Goal: Task Accomplishment & Management: Manage account settings

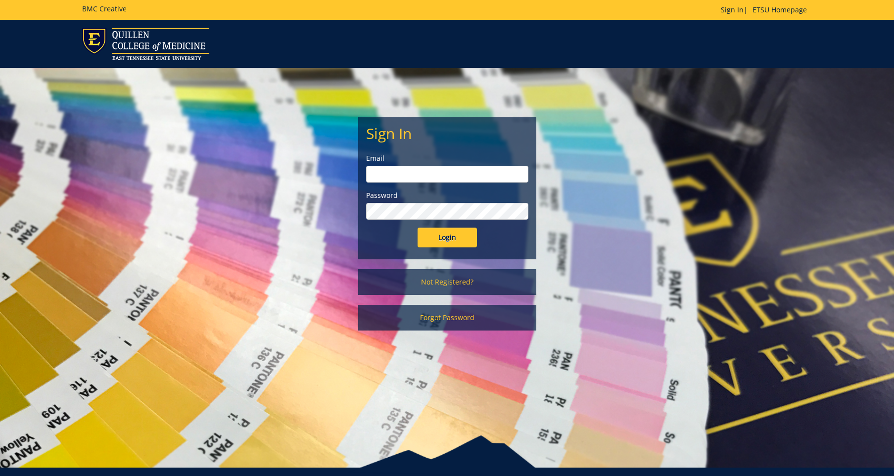
click at [433, 170] on input "email" at bounding box center [447, 174] width 162 height 17
click at [417, 228] on input "Login" at bounding box center [446, 238] width 59 height 20
click at [430, 235] on input "Login" at bounding box center [446, 238] width 59 height 20
click at [416, 178] on input "foleyjm" at bounding box center [447, 174] width 162 height 17
type input "[EMAIL_ADDRESS][DOMAIN_NAME]"
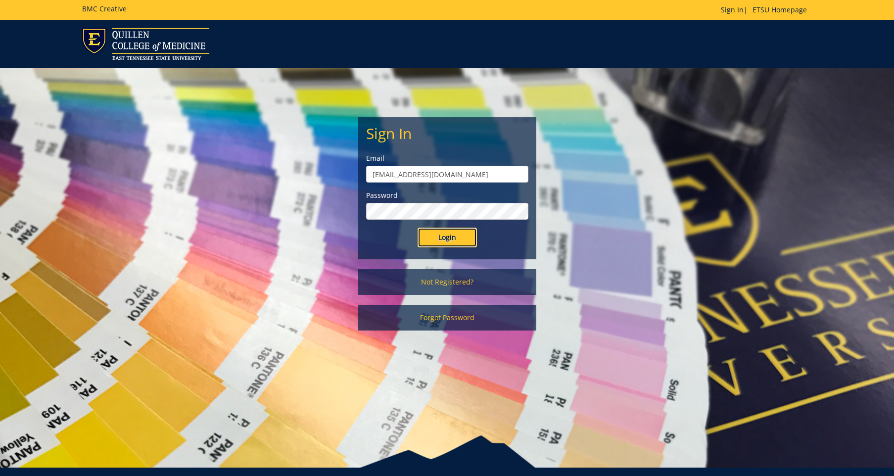
click at [438, 239] on input "Login" at bounding box center [446, 238] width 59 height 20
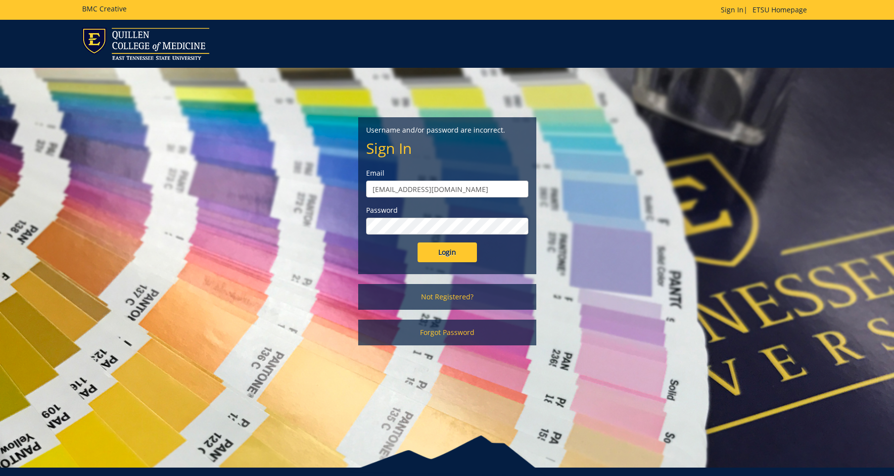
click at [417, 242] on input "Login" at bounding box center [446, 252] width 59 height 20
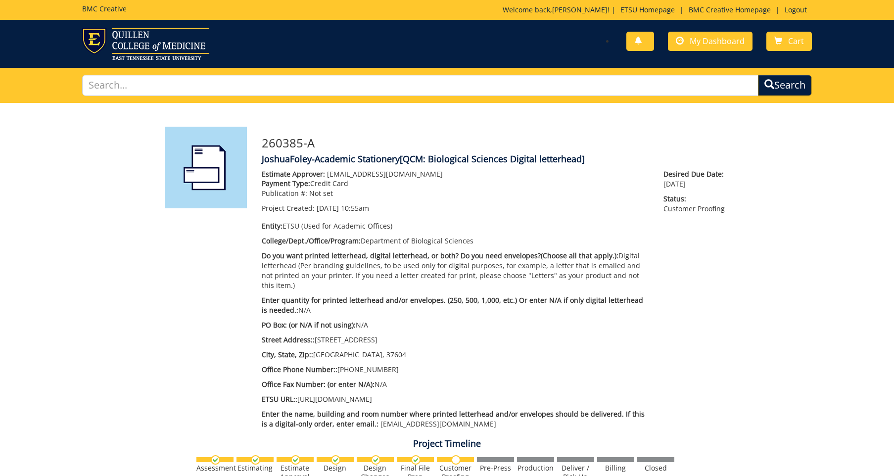
click at [491, 350] on p "City, State, Zip:: Johnson City TN, 37604" at bounding box center [455, 355] width 387 height 10
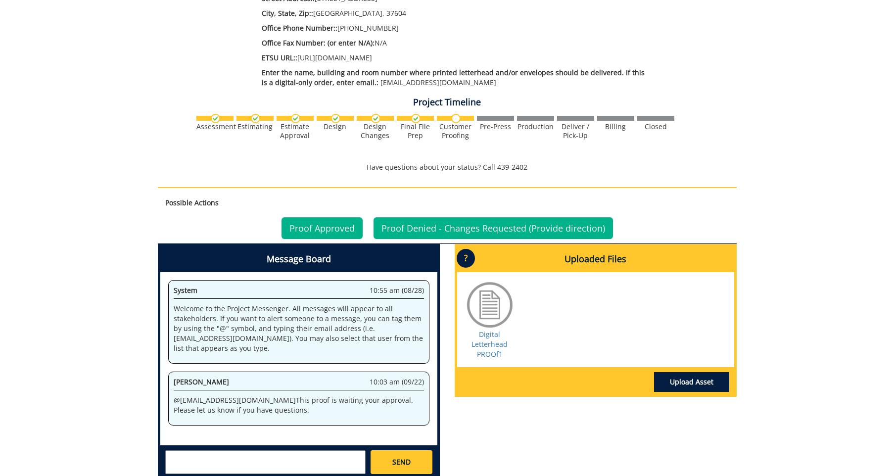
scroll to position [375, 0]
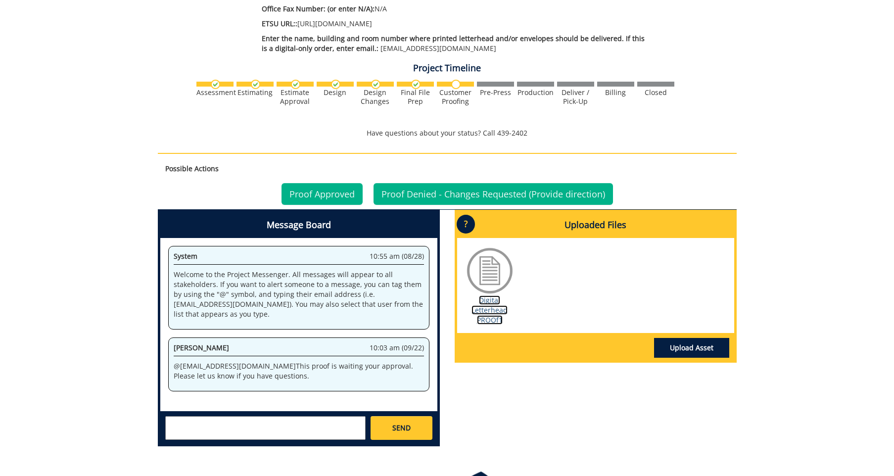
click at [478, 307] on link "Digital Letterhead PROOf1" at bounding box center [489, 309] width 36 height 29
click at [336, 183] on link "Proof Approved" at bounding box center [321, 194] width 81 height 22
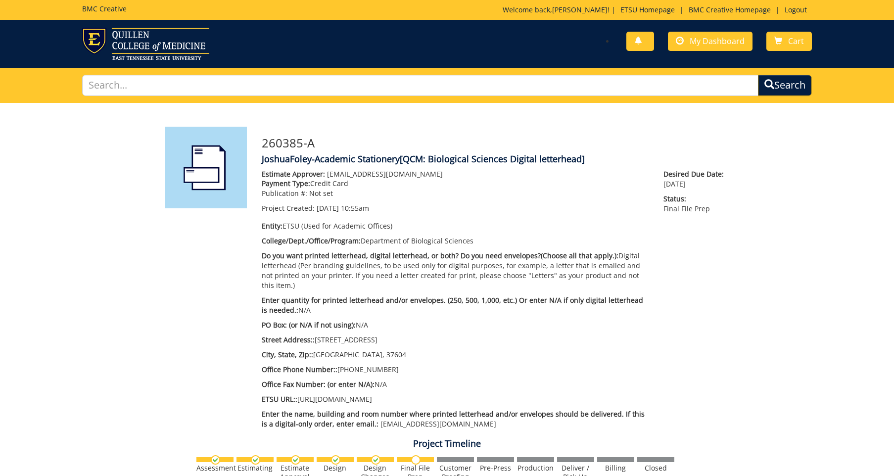
click at [737, 434] on div "Project Timeline Assessment Estimating" at bounding box center [447, 476] width 594 height 85
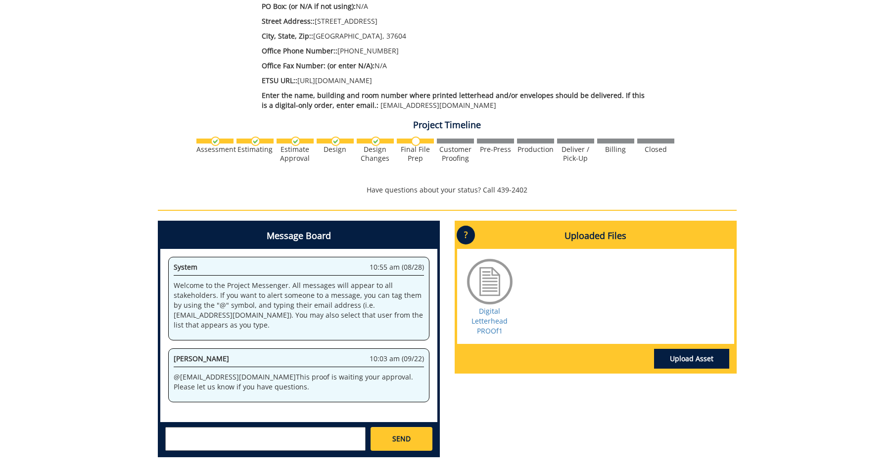
scroll to position [391, 0]
